Goal: Navigation & Orientation: Find specific page/section

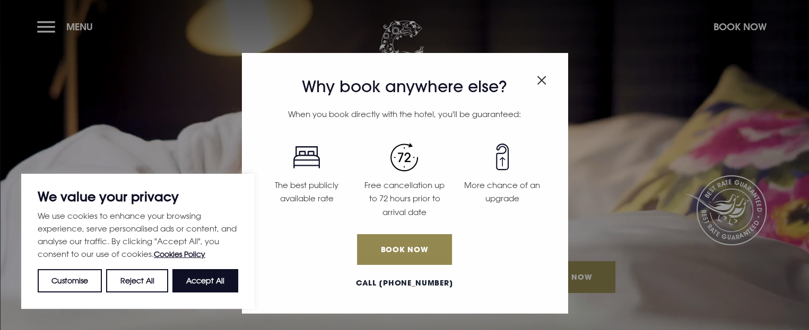
click at [537, 83] on img "Close modal" at bounding box center [542, 80] width 10 height 9
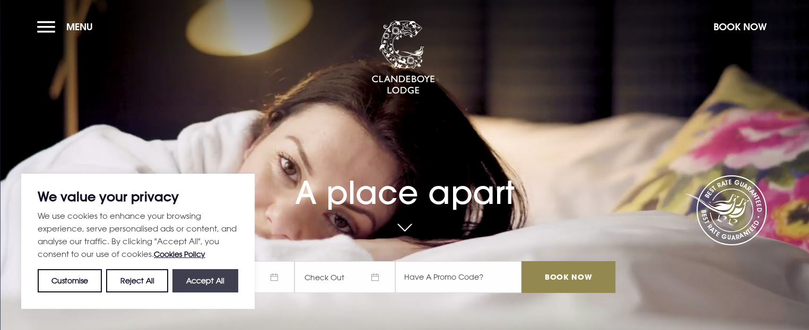
click at [206, 288] on button "Accept All" at bounding box center [205, 280] width 66 height 23
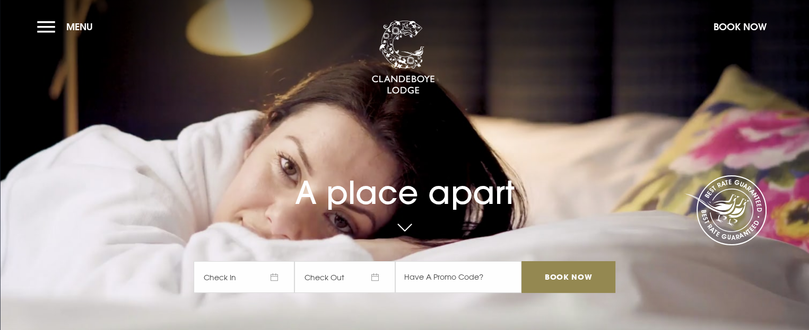
checkbox input "true"
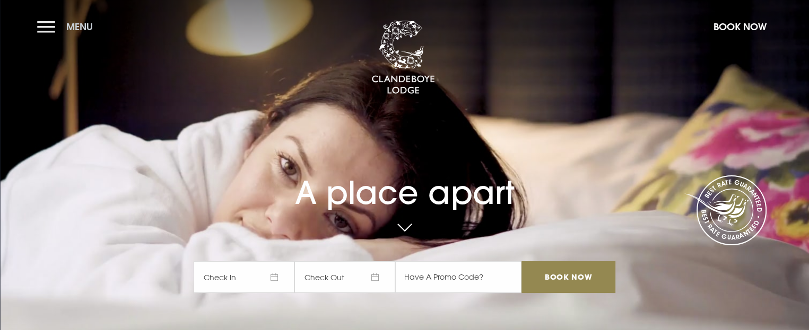
click at [37, 25] on button "Menu" at bounding box center [67, 26] width 61 height 23
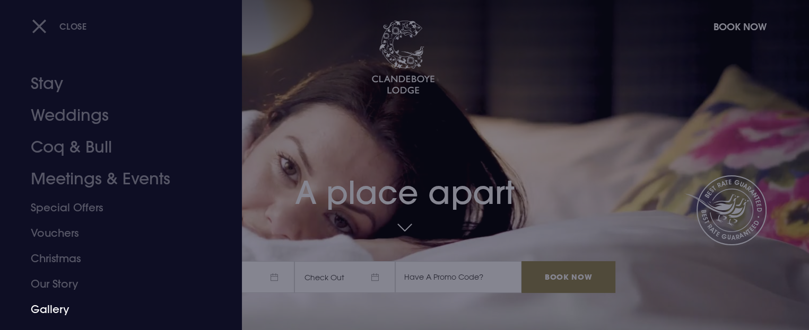
click at [38, 303] on link "Gallery" at bounding box center [115, 309] width 168 height 25
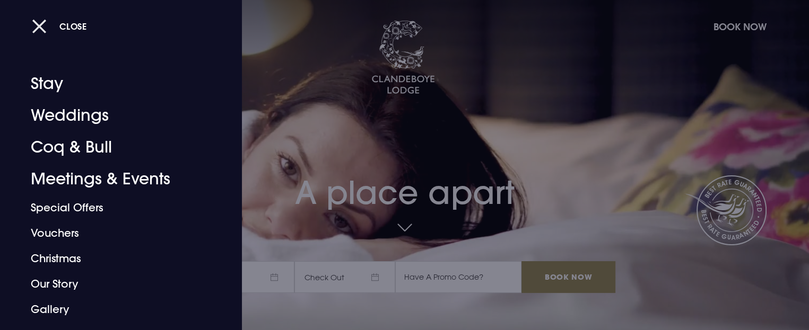
click at [40, 22] on button "Close" at bounding box center [59, 26] width 55 height 22
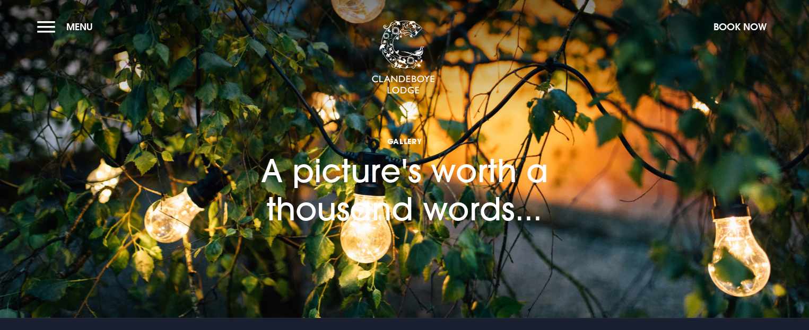
click at [786, 153] on section "Gallery A picture's worth a thousand words..." at bounding box center [404, 159] width 809 height 318
click at [793, 277] on section "Gallery A picture's worth a thousand words..." at bounding box center [404, 159] width 809 height 318
drag, startPoint x: 797, startPoint y: 243, endPoint x: 794, endPoint y: 211, distance: 31.9
click at [797, 240] on section "Gallery A picture's worth a thousand words..." at bounding box center [404, 159] width 809 height 318
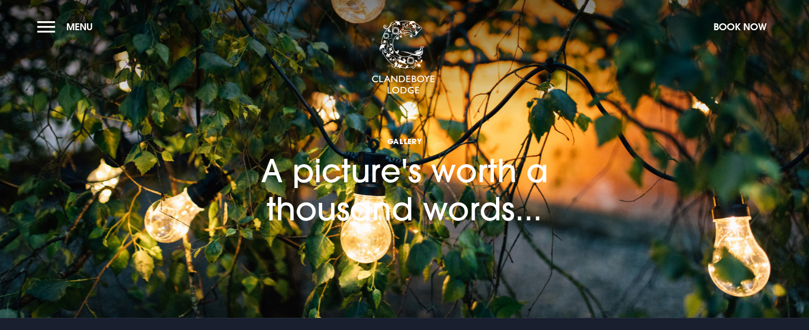
click at [795, 190] on section "Gallery A picture's worth a thousand words..." at bounding box center [404, 159] width 809 height 318
click at [655, 143] on section "Gallery A picture's worth a thousand words..." at bounding box center [404, 159] width 809 height 318
click at [409, 139] on span "Gallery" at bounding box center [405, 141] width 424 height 10
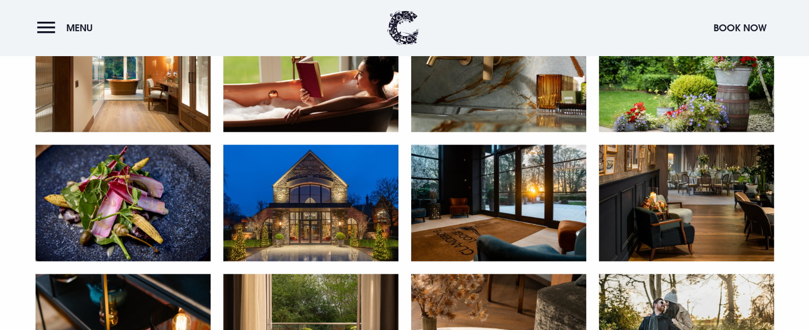
scroll to position [1158, 0]
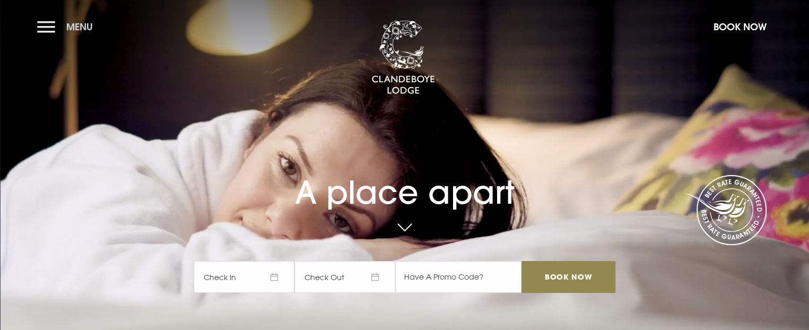
click at [42, 25] on button "Menu" at bounding box center [67, 26] width 61 height 23
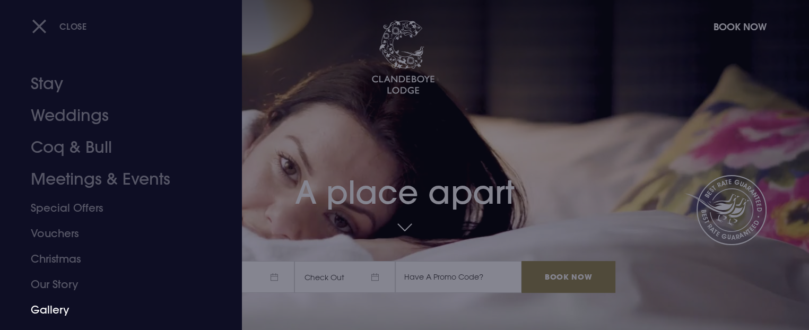
click at [41, 308] on link "Gallery" at bounding box center [115, 309] width 168 height 25
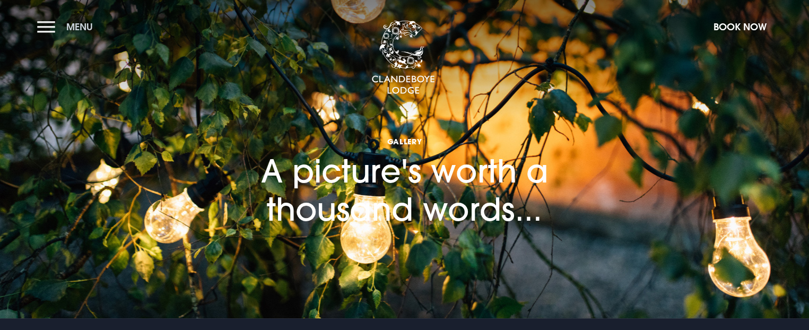
click at [39, 26] on button "Menu" at bounding box center [67, 26] width 61 height 23
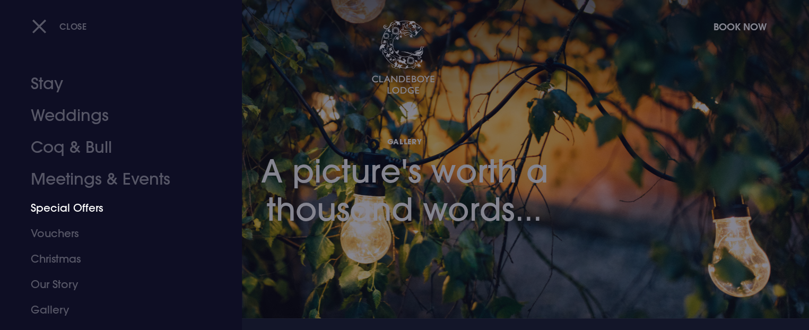
click at [46, 211] on link "Special Offers" at bounding box center [115, 207] width 168 height 25
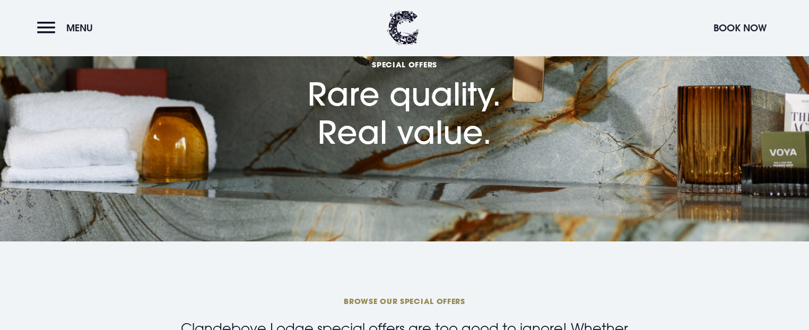
scroll to position [64, 0]
